Goal: Check status: Check status

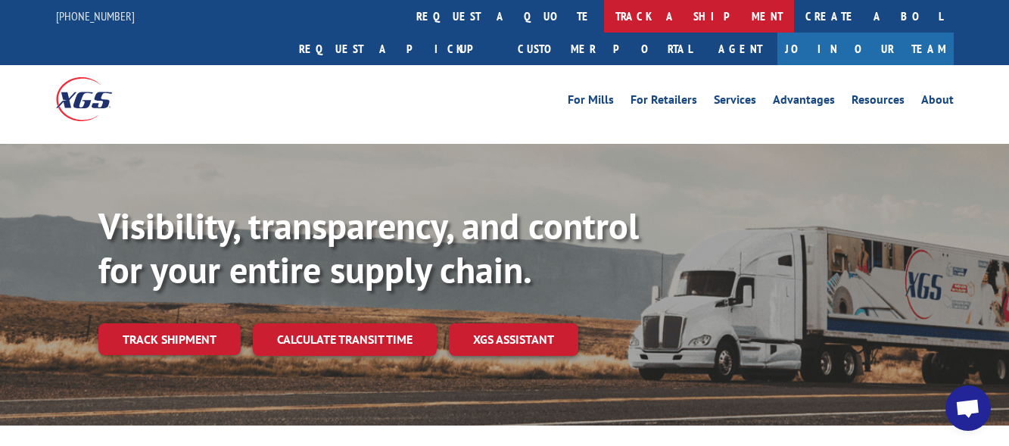
click at [604, 14] on link "track a shipment" at bounding box center [699, 16] width 190 height 33
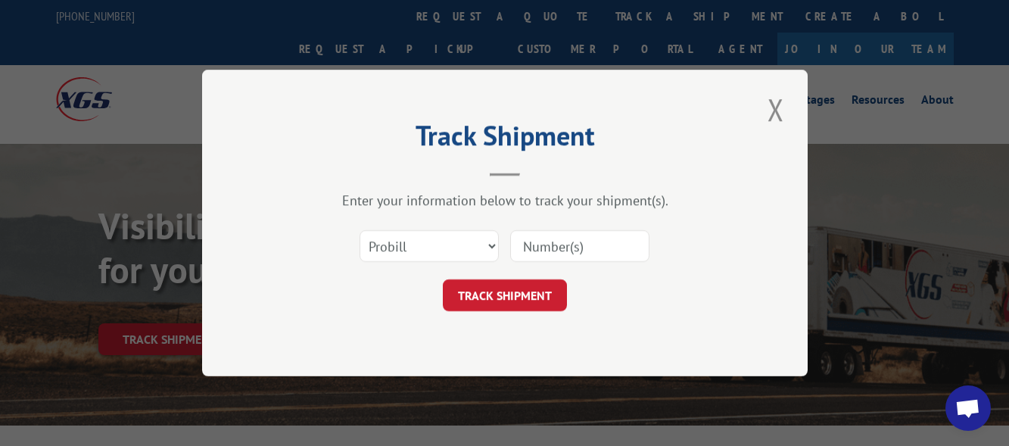
click at [527, 243] on input at bounding box center [579, 246] width 139 height 32
paste input "16900958"
type input "16900958"
click at [490, 297] on button "TRACK SHIPMENT" at bounding box center [505, 295] width 124 height 32
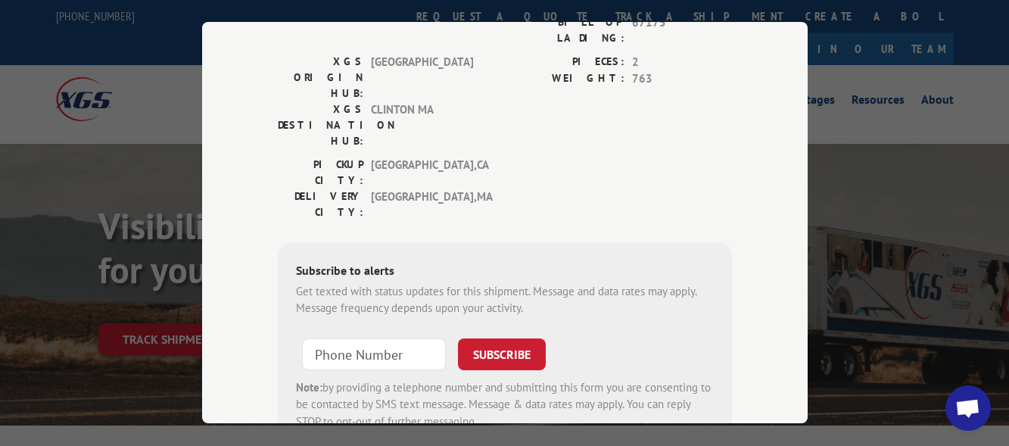
scroll to position [245, 0]
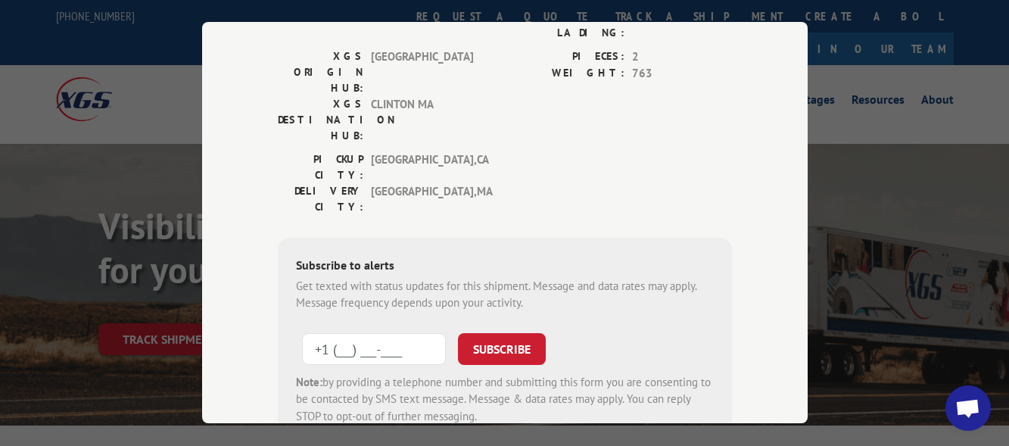
click at [329, 333] on input "+1 (___) ___-____" at bounding box center [374, 349] width 144 height 32
type input "[PHONE_NUMBER]"
click at [491, 333] on button "SUBSCRIBE" at bounding box center [502, 349] width 88 height 32
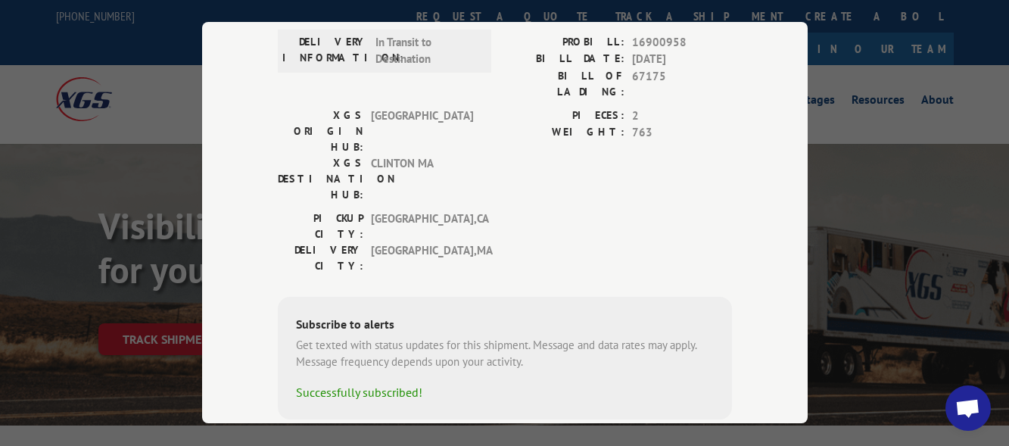
scroll to position [0, 0]
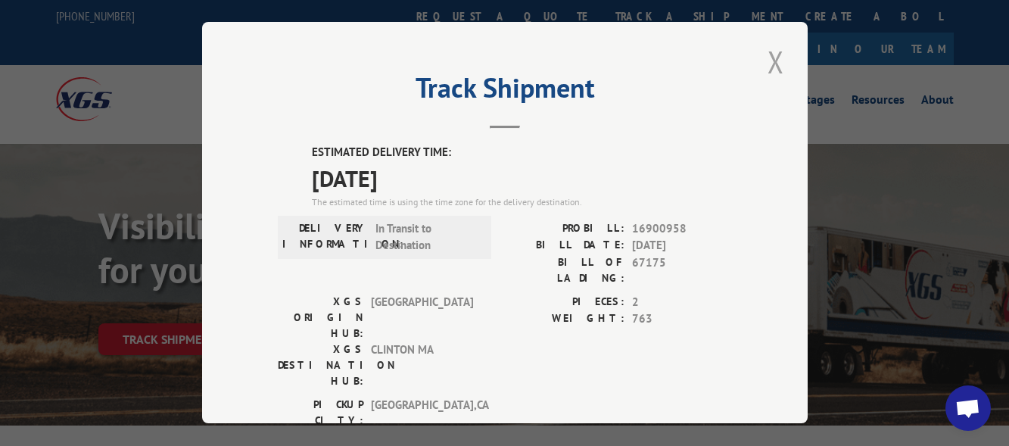
click at [763, 54] on button "Close modal" at bounding box center [776, 62] width 26 height 42
